Goal: Book appointment/travel/reservation

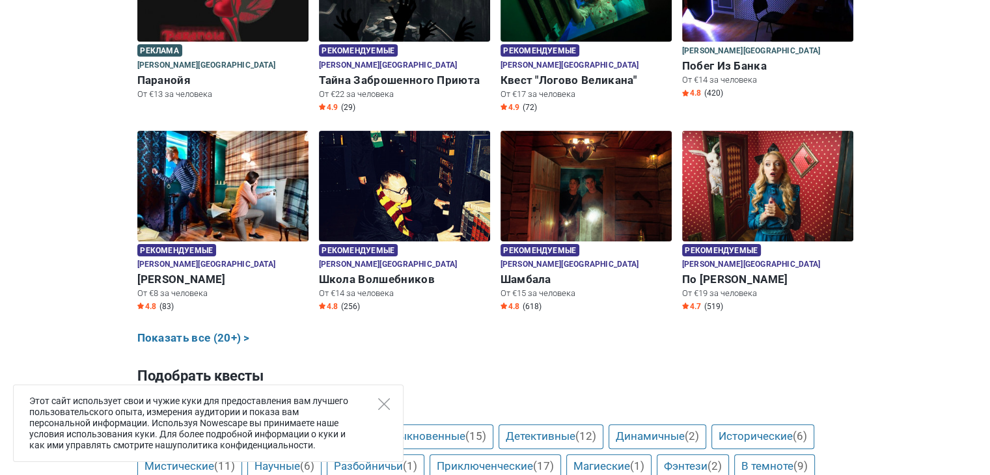
scroll to position [312, 0]
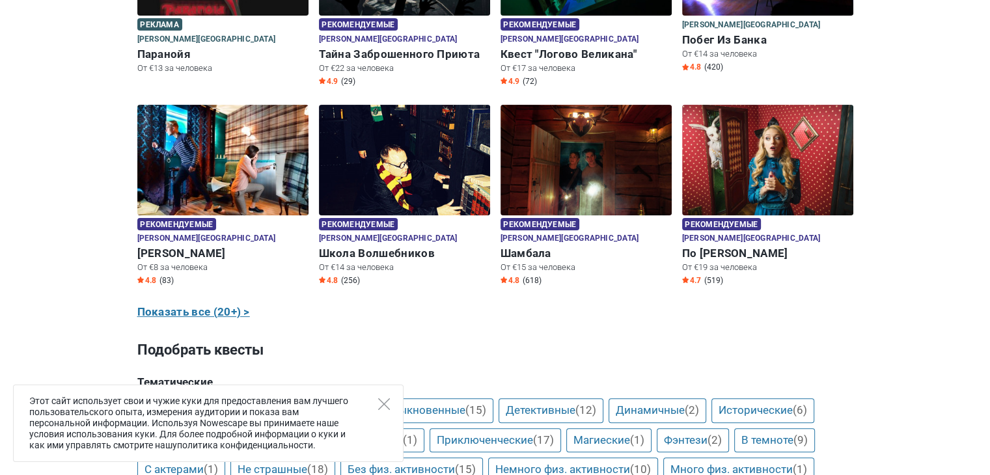
click at [223, 304] on link "Показать все (20+) >" at bounding box center [193, 312] width 113 height 17
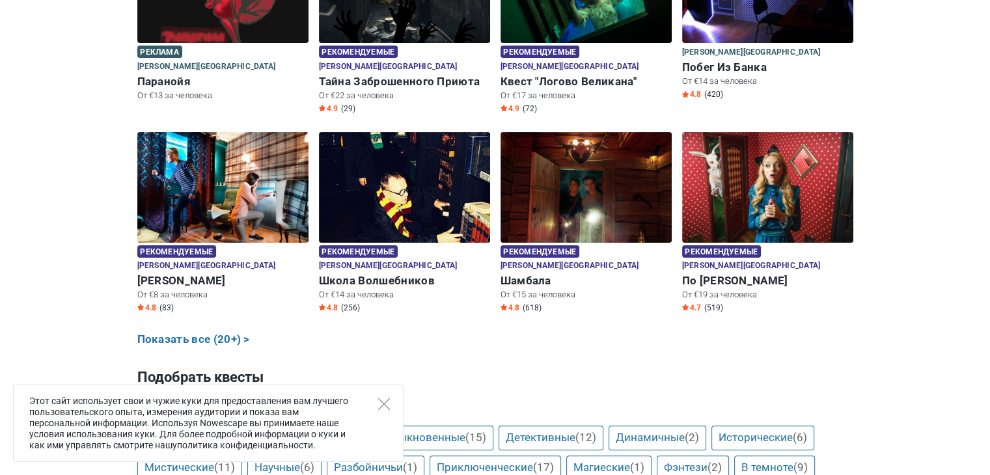
scroll to position [259, 0]
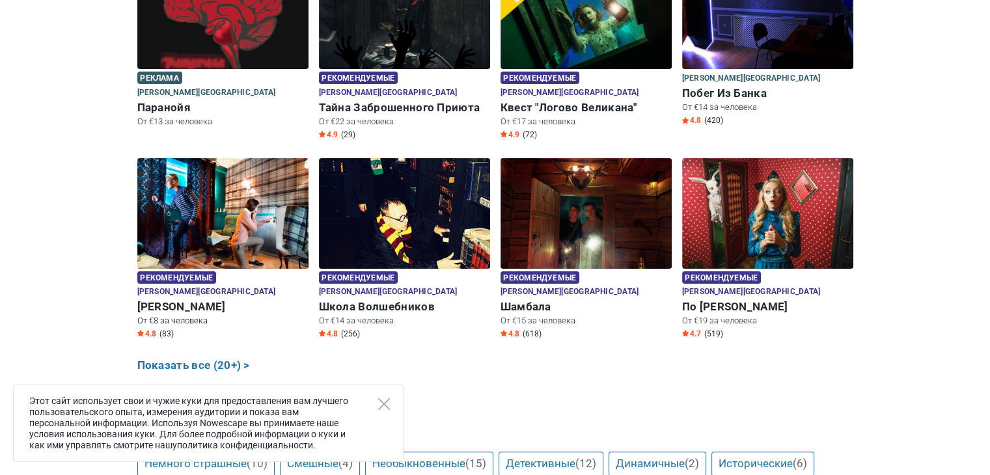
click at [154, 300] on h6 "Шерлок Холмс" at bounding box center [222, 307] width 171 height 14
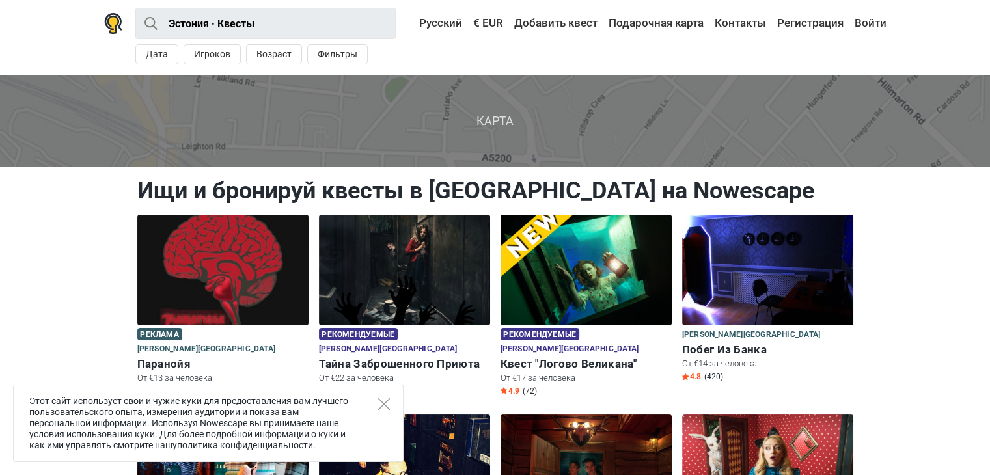
scroll to position [0, 0]
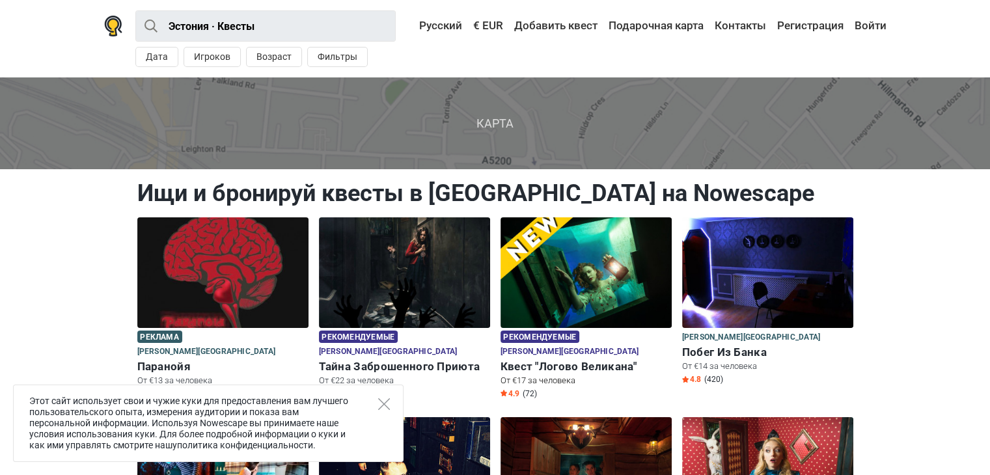
click at [557, 360] on h6 "Квест "Логово Великана"" at bounding box center [585, 367] width 171 height 14
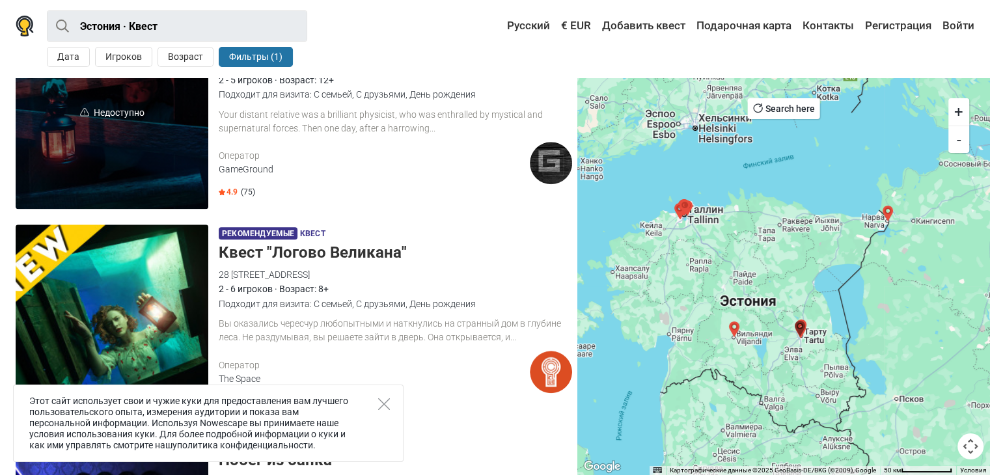
scroll to position [1379, 0]
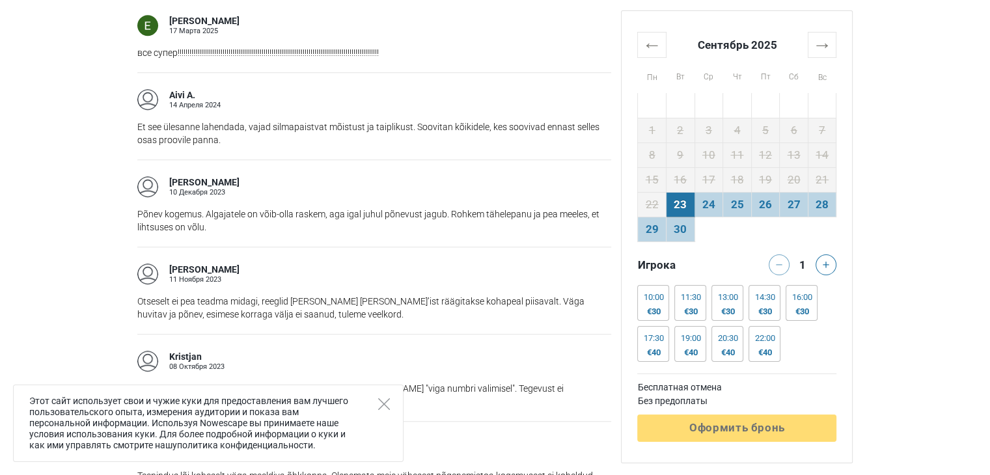
scroll to position [1197, 0]
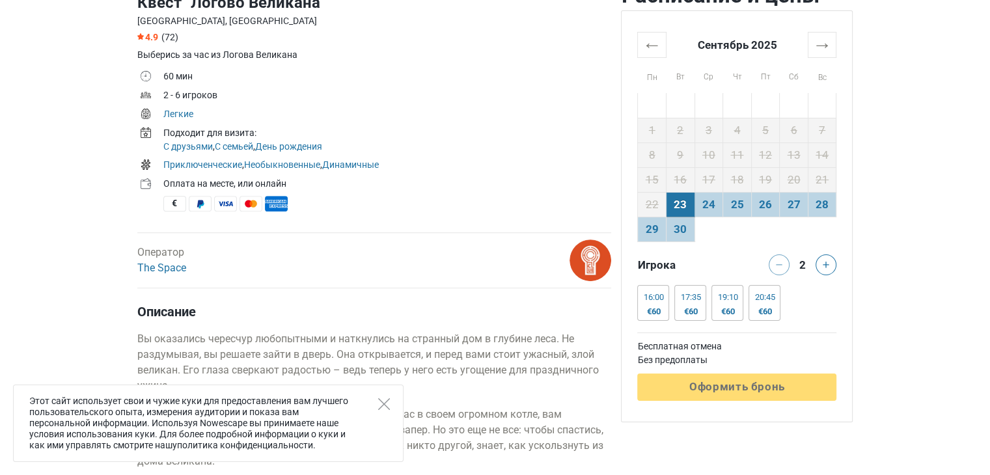
scroll to position [547, 0]
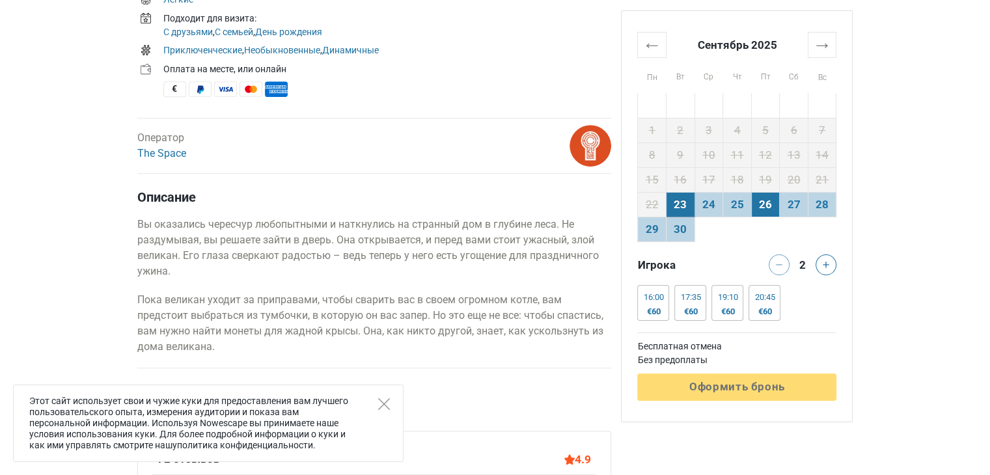
click at [763, 205] on td "26" at bounding box center [765, 204] width 29 height 25
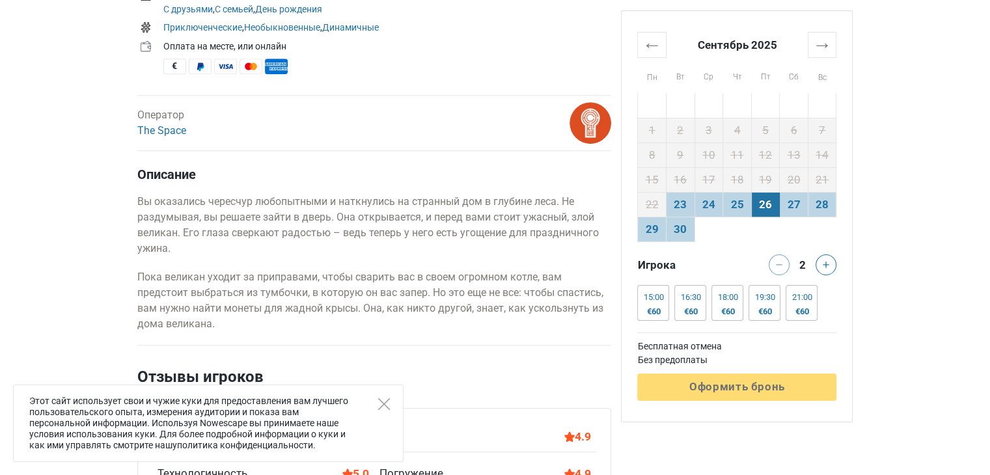
scroll to position [573, 0]
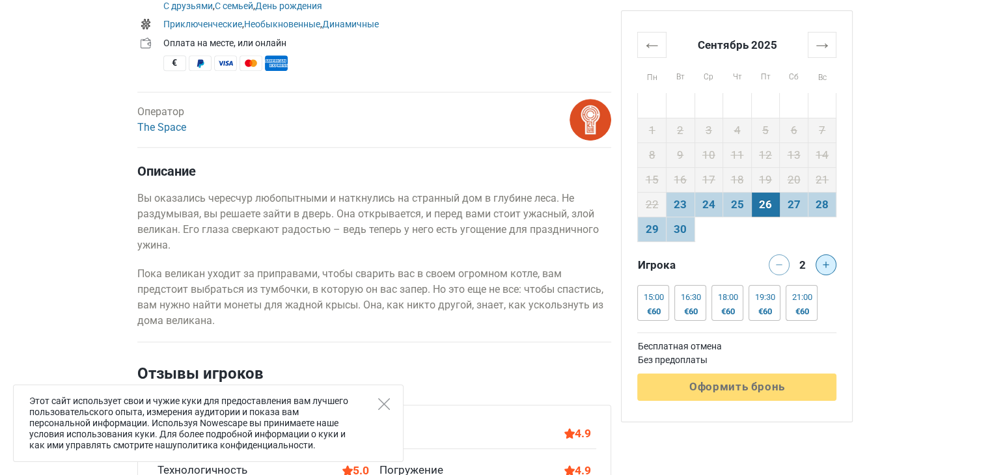
click at [828, 263] on icon at bounding box center [825, 265] width 7 height 7
